Goal: Task Accomplishment & Management: Use online tool/utility

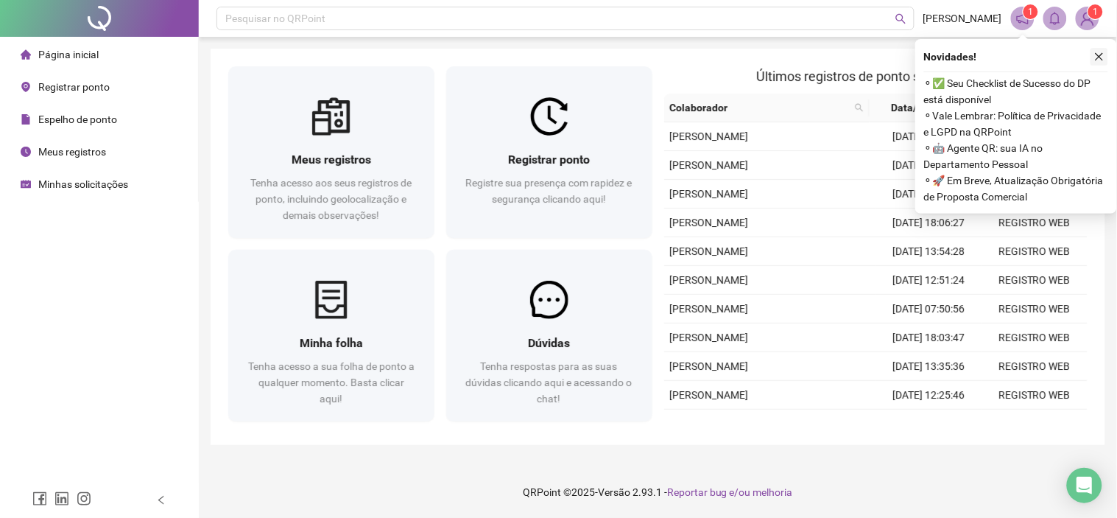
click at [1097, 55] on icon "close" at bounding box center [1099, 57] width 10 height 10
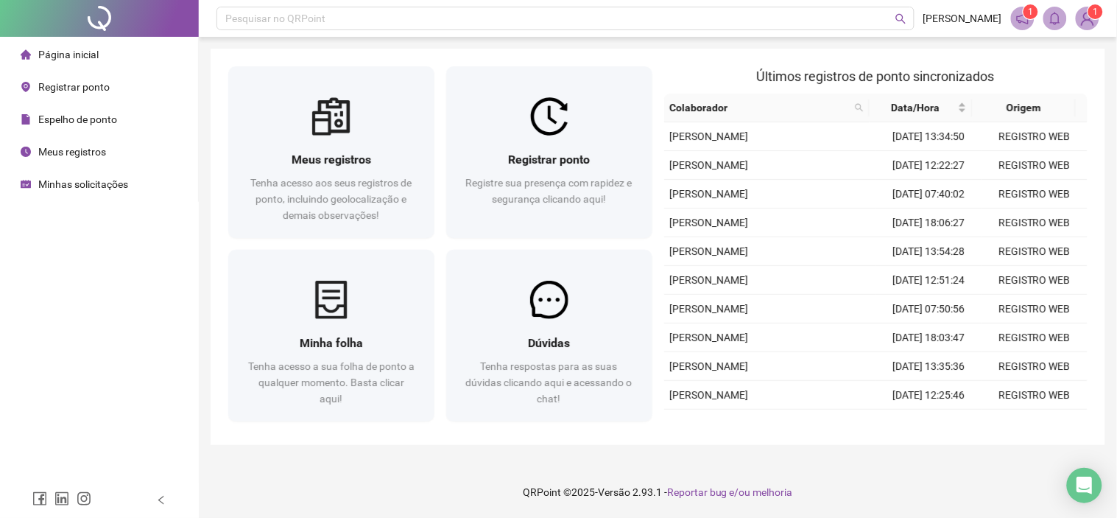
drag, startPoint x: 1106, startPoint y: 336, endPoint x: 1117, endPoint y: 332, distance: 10.9
click at [1117, 325] on div "Pesquisar no QRPoint [PERSON_NAME] 1 1 Meus registros Tenha acesso aos seus reg…" at bounding box center [658, 259] width 918 height 518
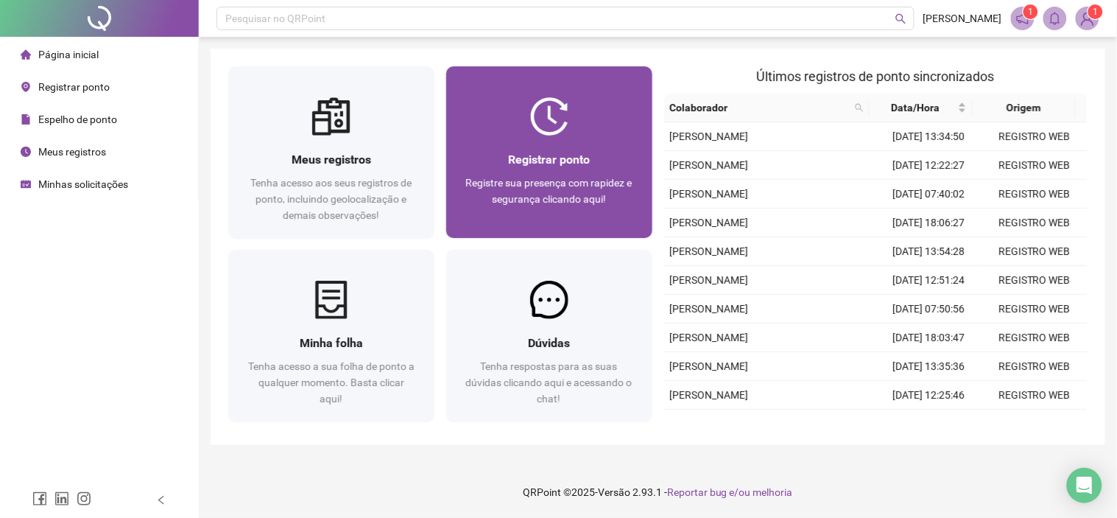
click at [538, 153] on span "Registrar ponto" at bounding box center [549, 159] width 82 height 14
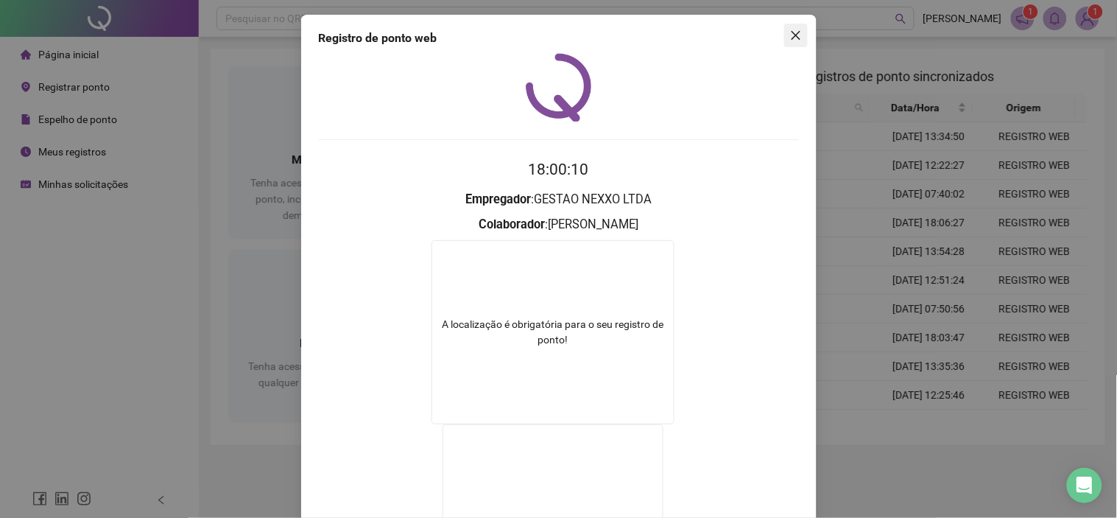
click at [793, 46] on button "Close" at bounding box center [796, 36] width 24 height 24
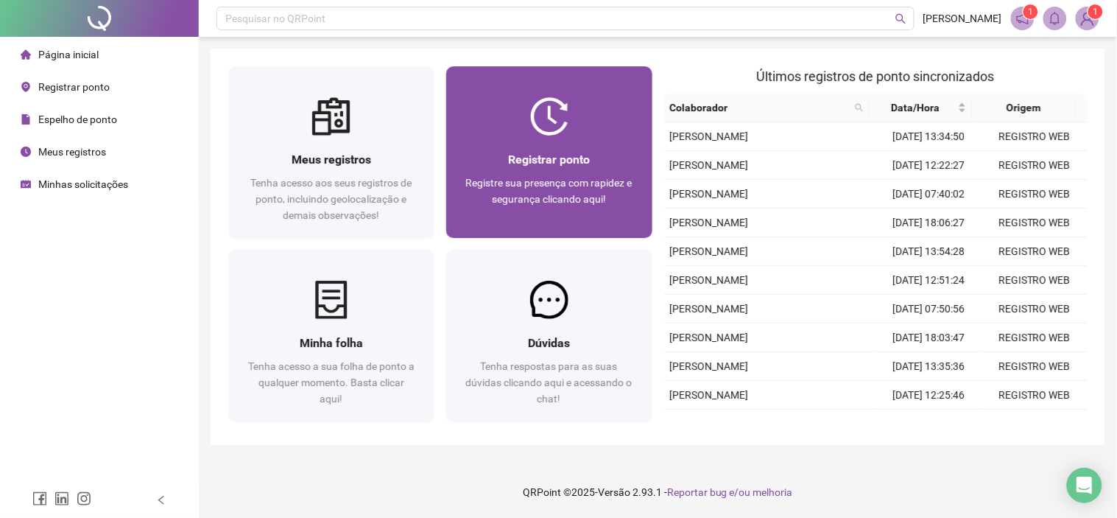
click at [535, 170] on div "Registrar ponto Registre sua presença com rapidez e segurança clicando aqui!" at bounding box center [549, 186] width 171 height 73
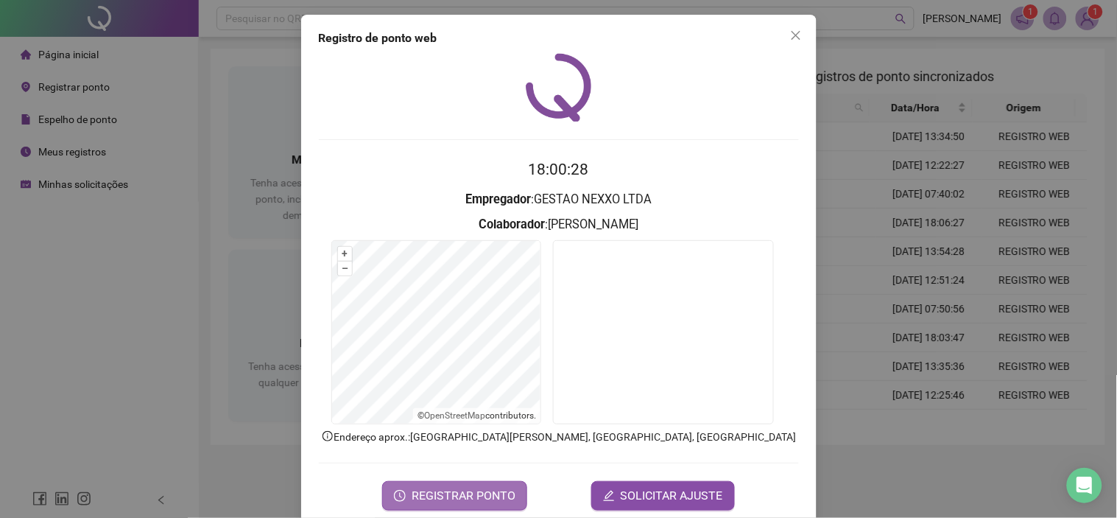
click at [496, 502] on span "REGISTRAR PONTO" at bounding box center [464, 496] width 104 height 18
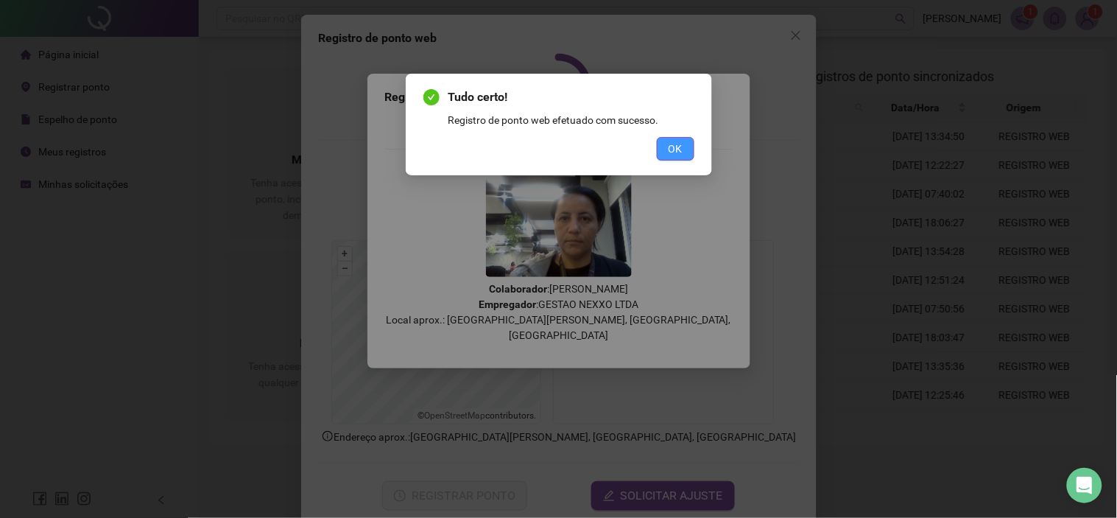
click at [664, 146] on button "OK" at bounding box center [676, 149] width 38 height 24
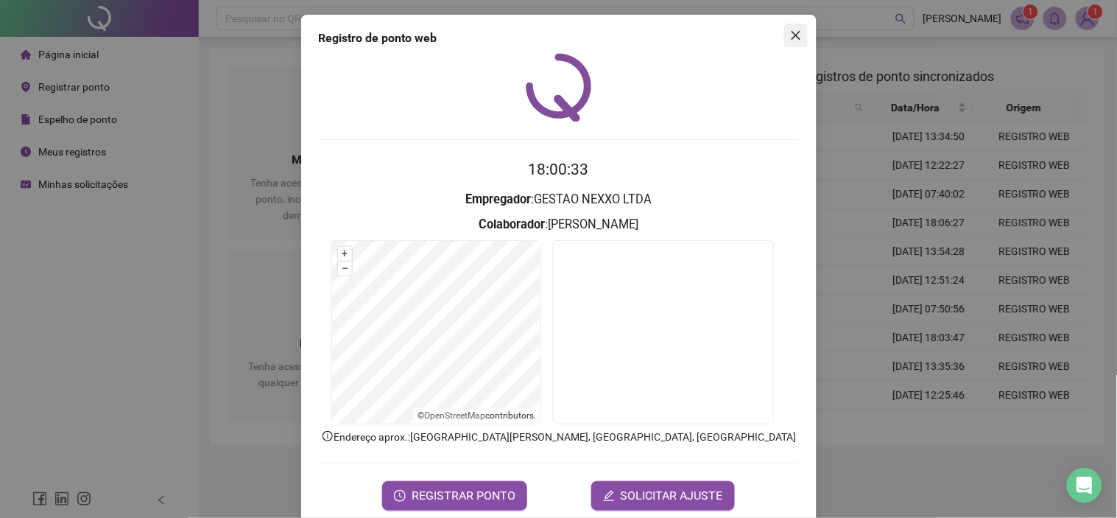
click at [791, 35] on icon "close" at bounding box center [795, 35] width 9 height 9
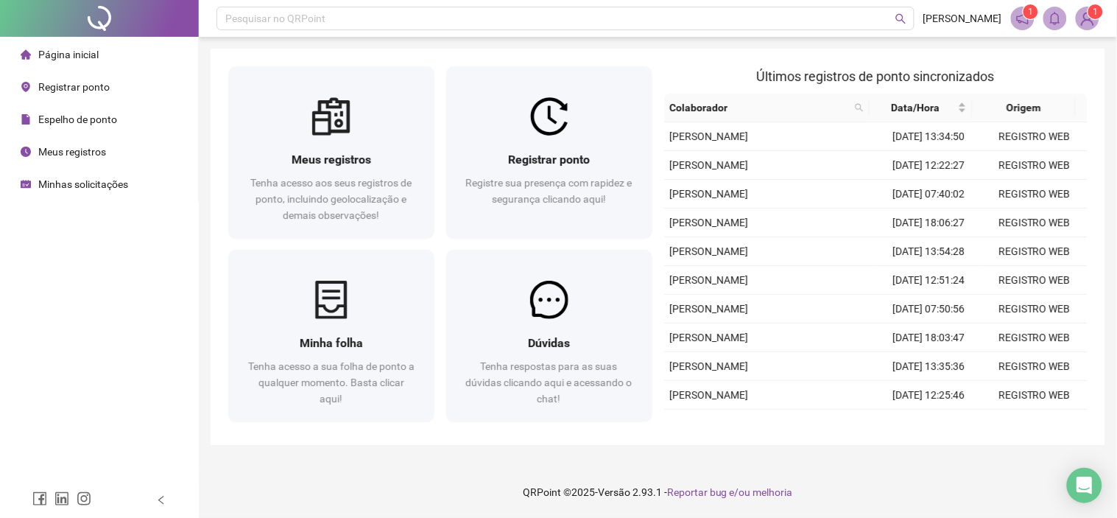
click at [48, 186] on span "Minhas solicitações" at bounding box center [83, 184] width 90 height 12
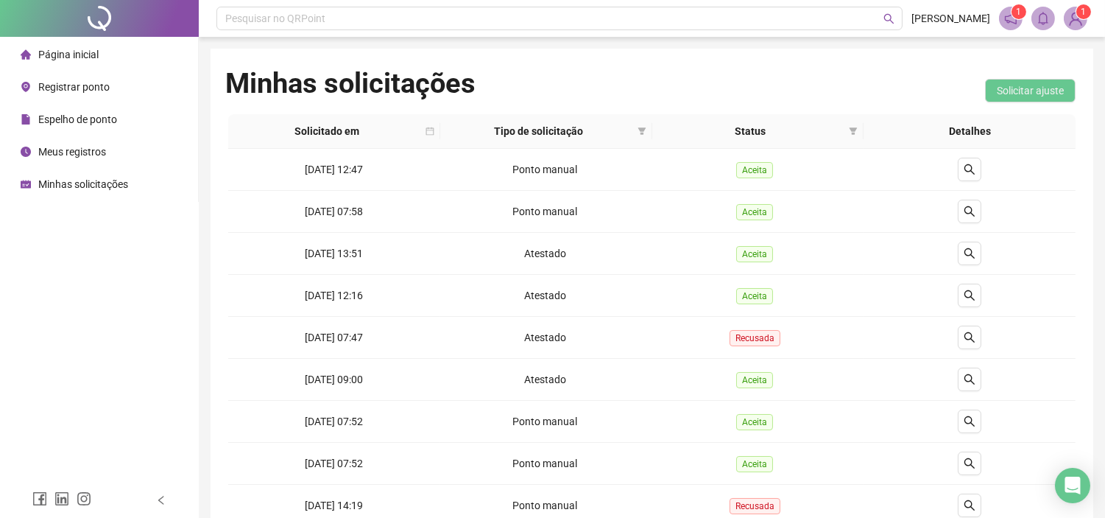
click at [57, 60] on span "Página inicial" at bounding box center [68, 55] width 60 height 12
